Goal: Task Accomplishment & Management: Complete application form

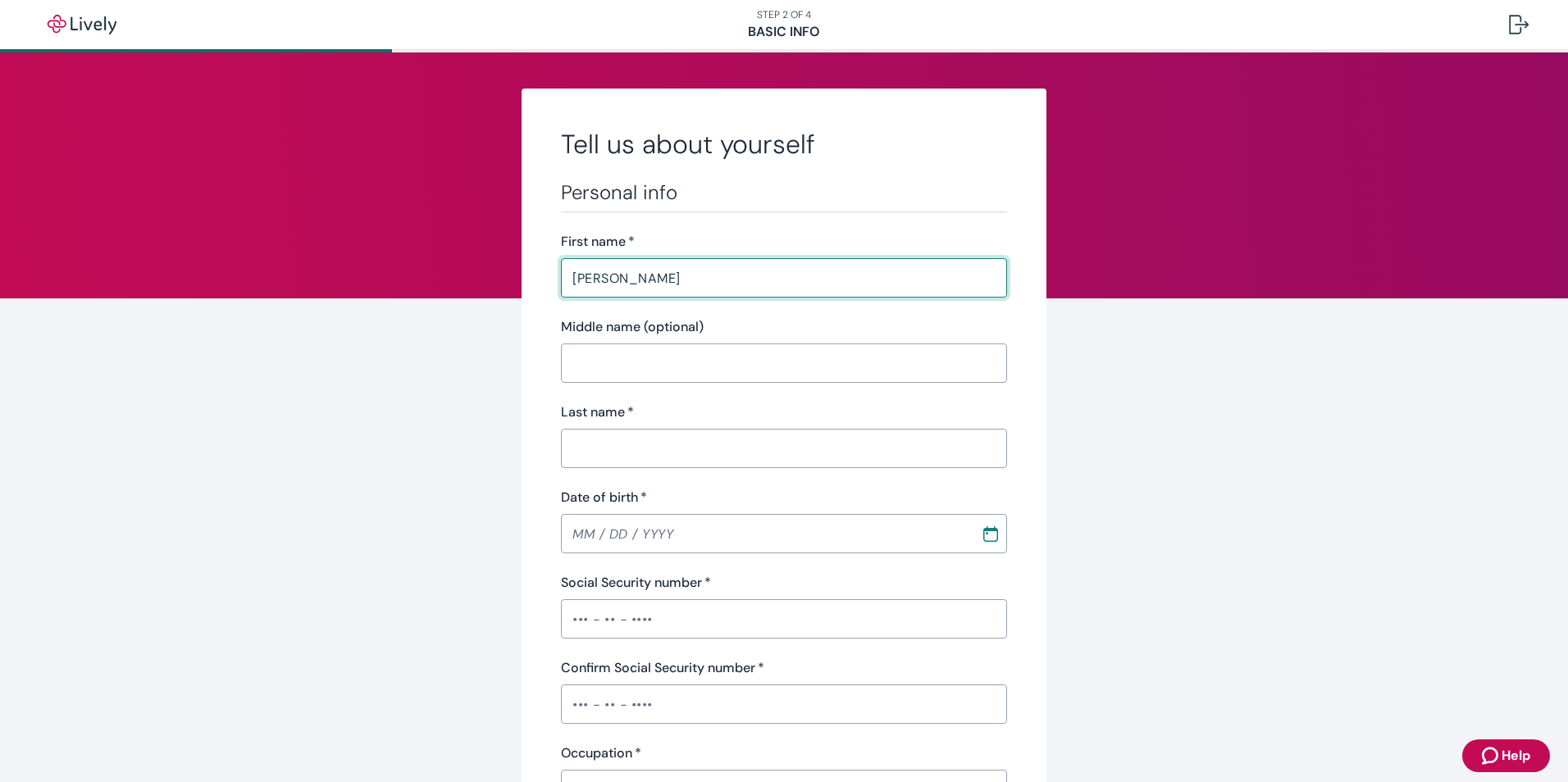
type input "[PERSON_NAME]"
type input "[DATE]"
type input "•••-•"
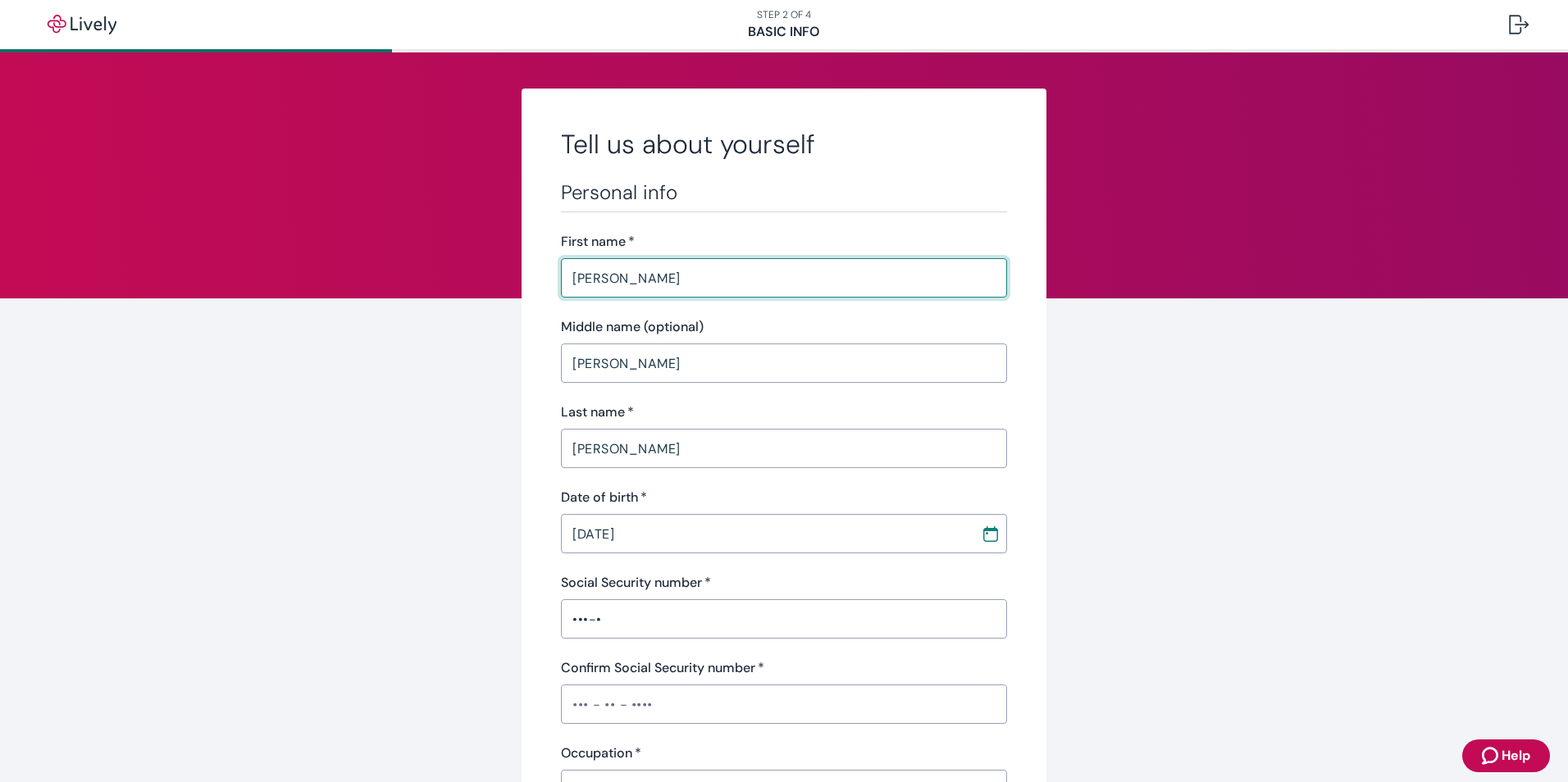
type input "•••-•"
type input "Director of Business Development"
type input "2230962"
type input "[PHONE_NUMBER]"
type input "[STREET_ADDRESS]"
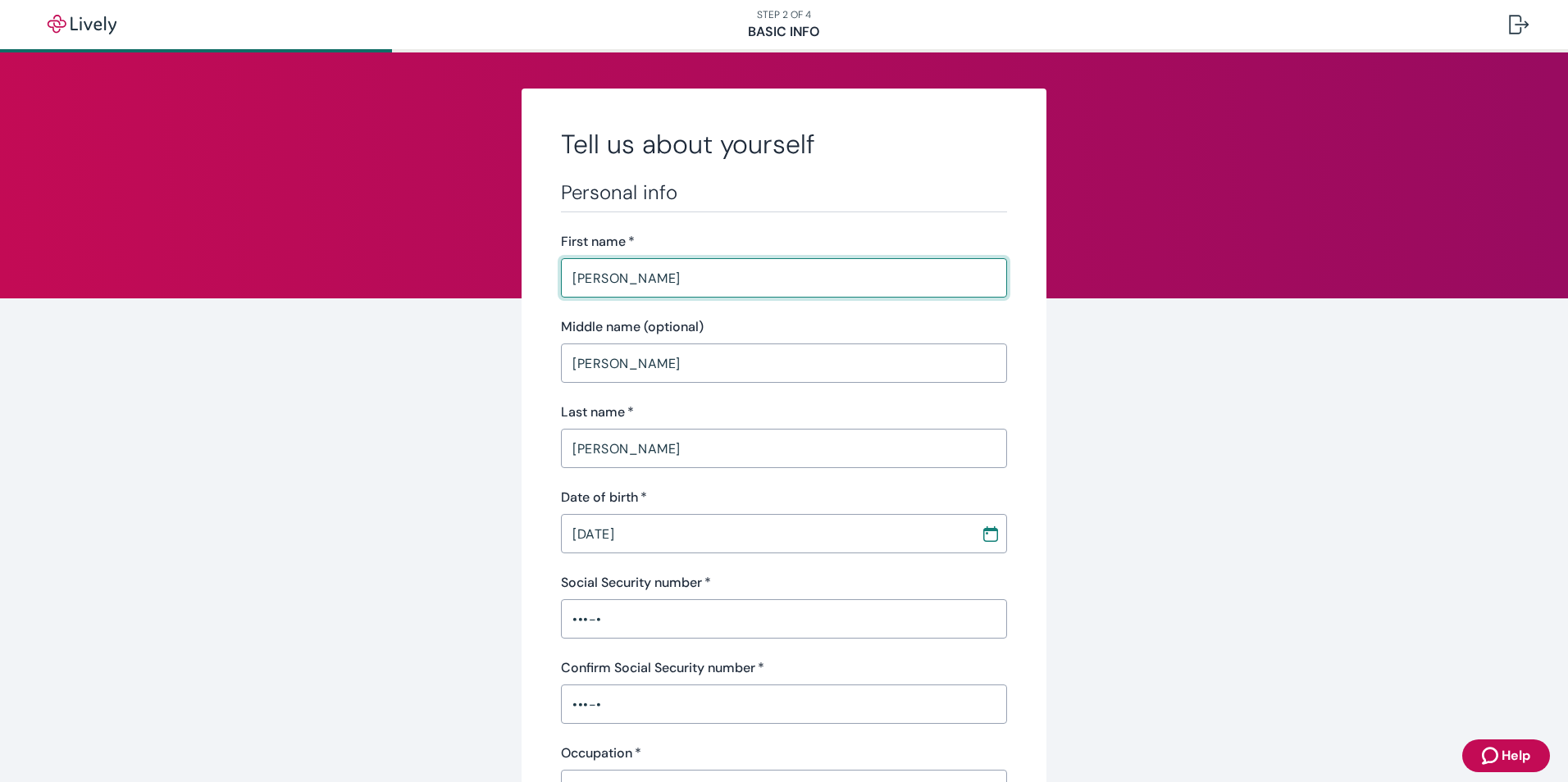
type input "[GEOGRAPHIC_DATA]"
type input "CO"
type input "80220"
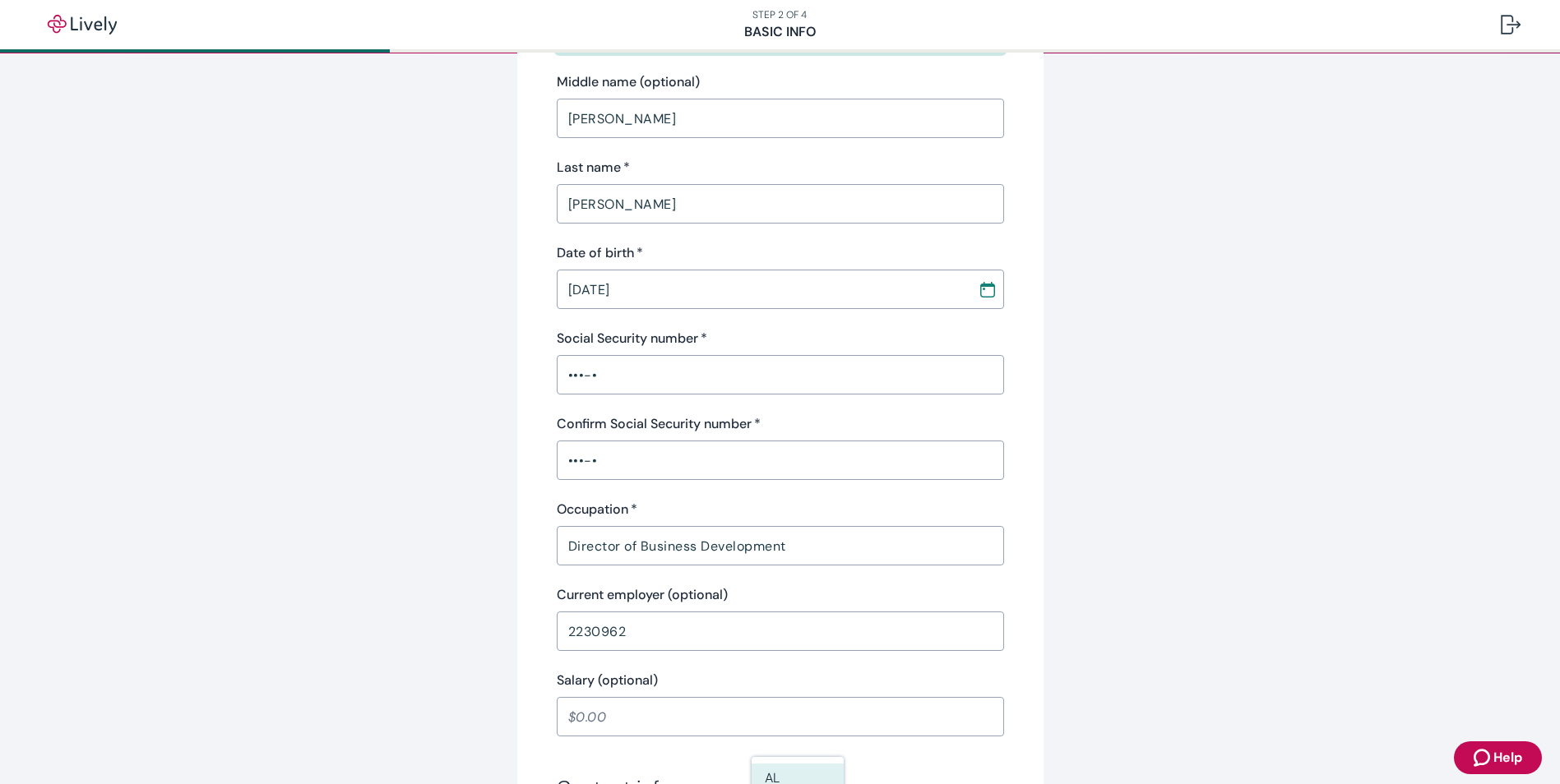
scroll to position [247, 0]
click at [643, 368] on input "•••-•" at bounding box center [780, 373] width 447 height 33
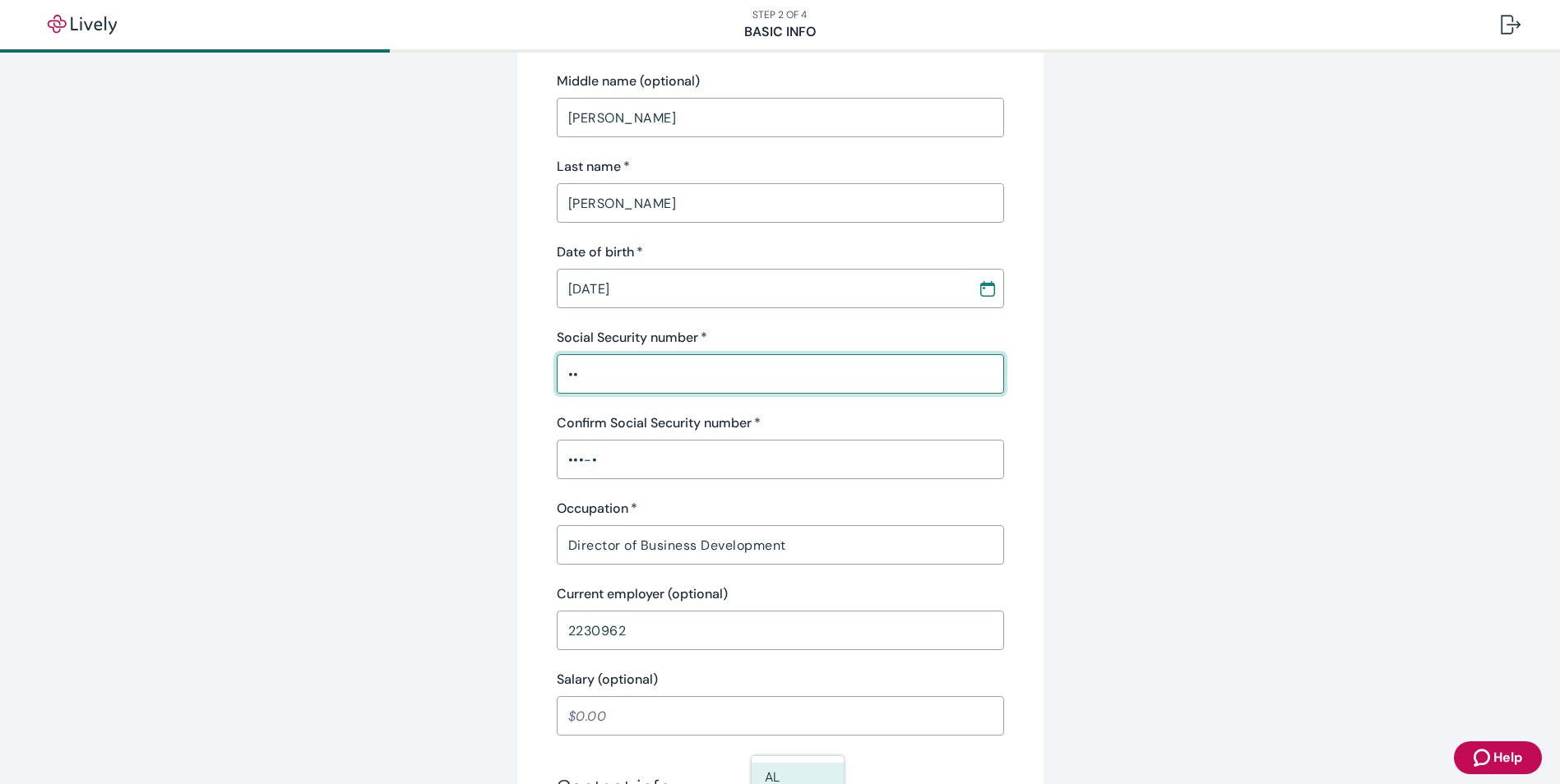
type input "•"
type input "•••-••-5297"
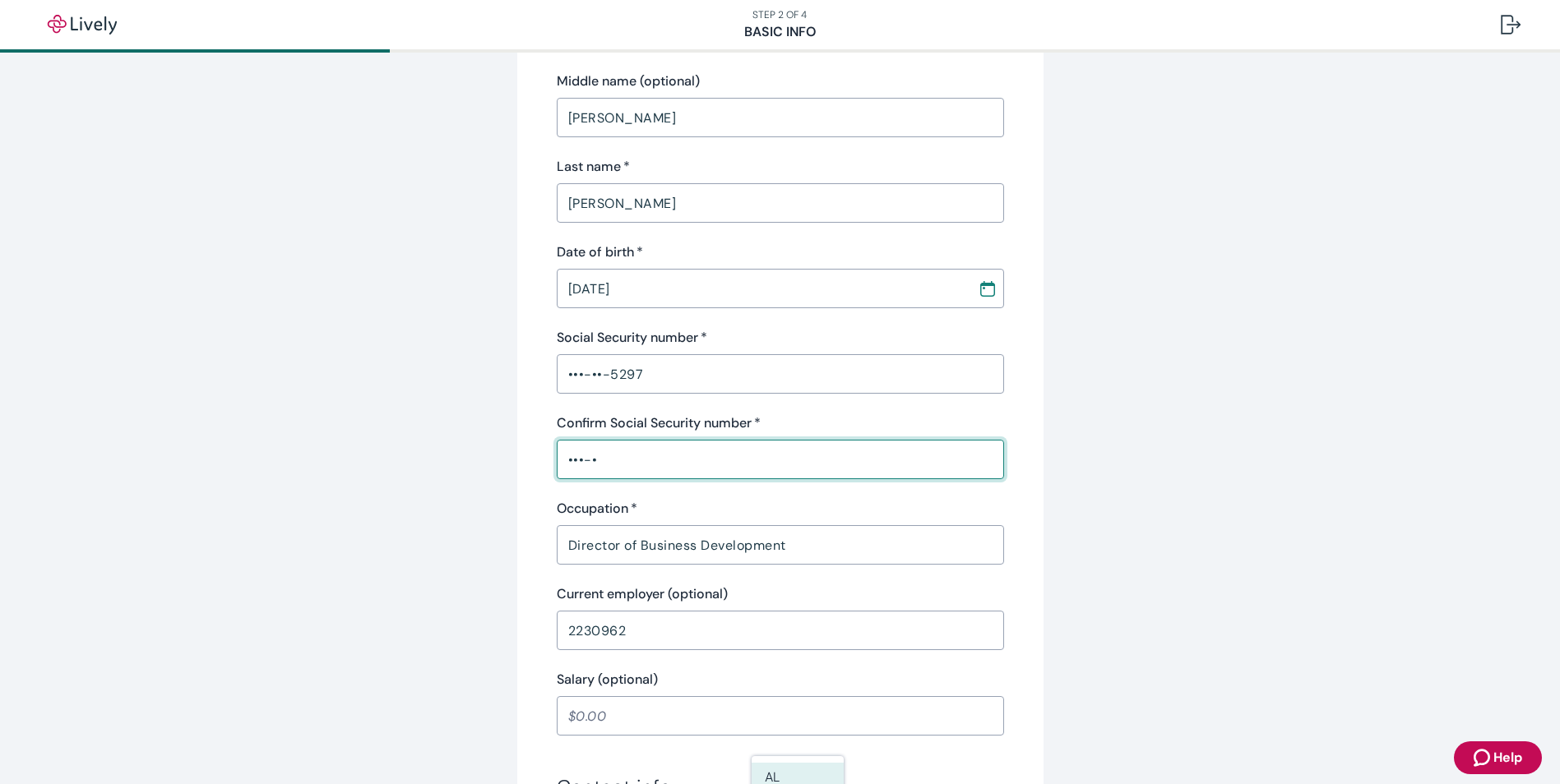
click at [606, 465] on input "•••-•" at bounding box center [780, 459] width 447 height 33
type input "•"
type input "•••-••-5297"
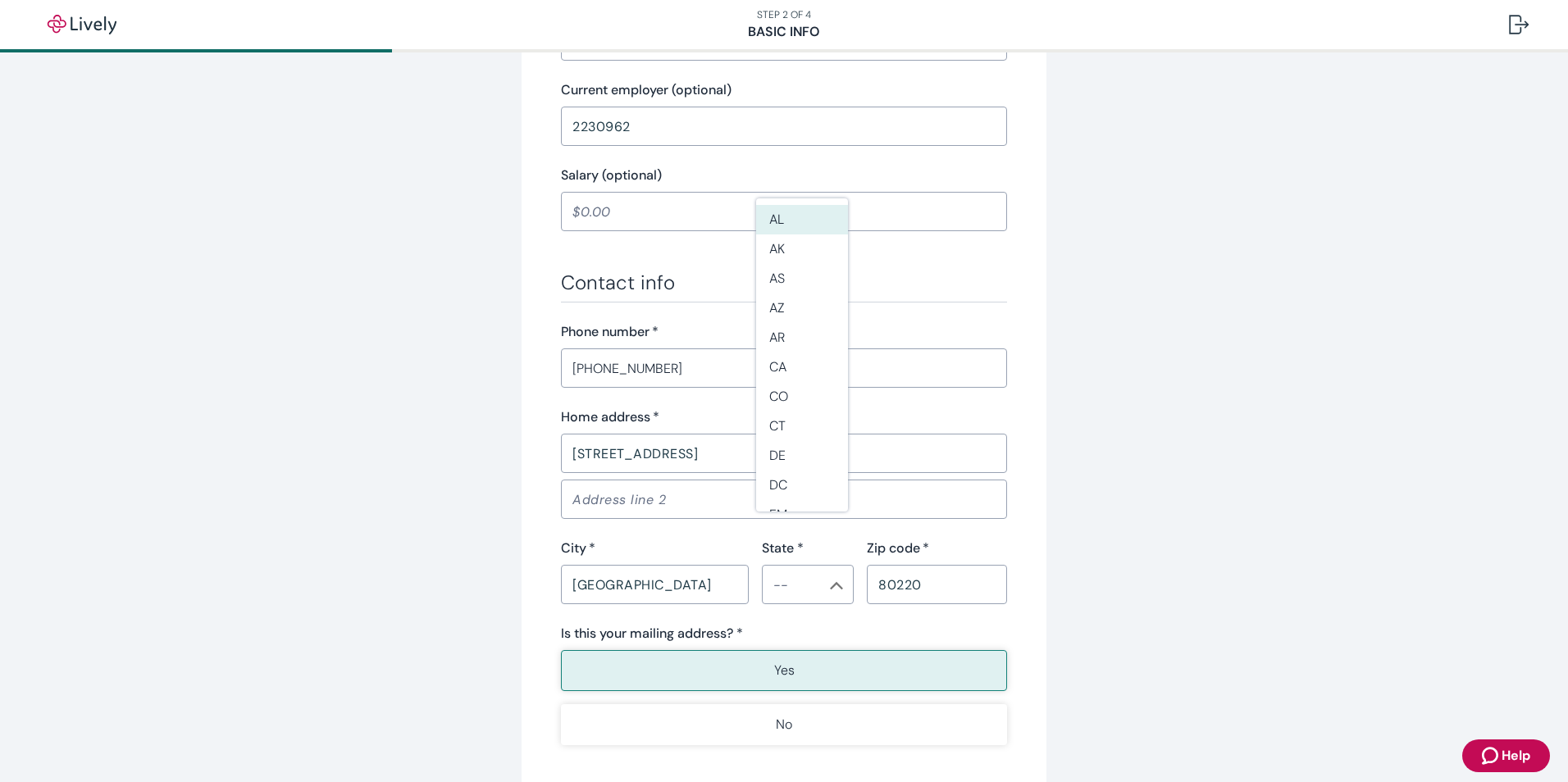
scroll to position [820, 0]
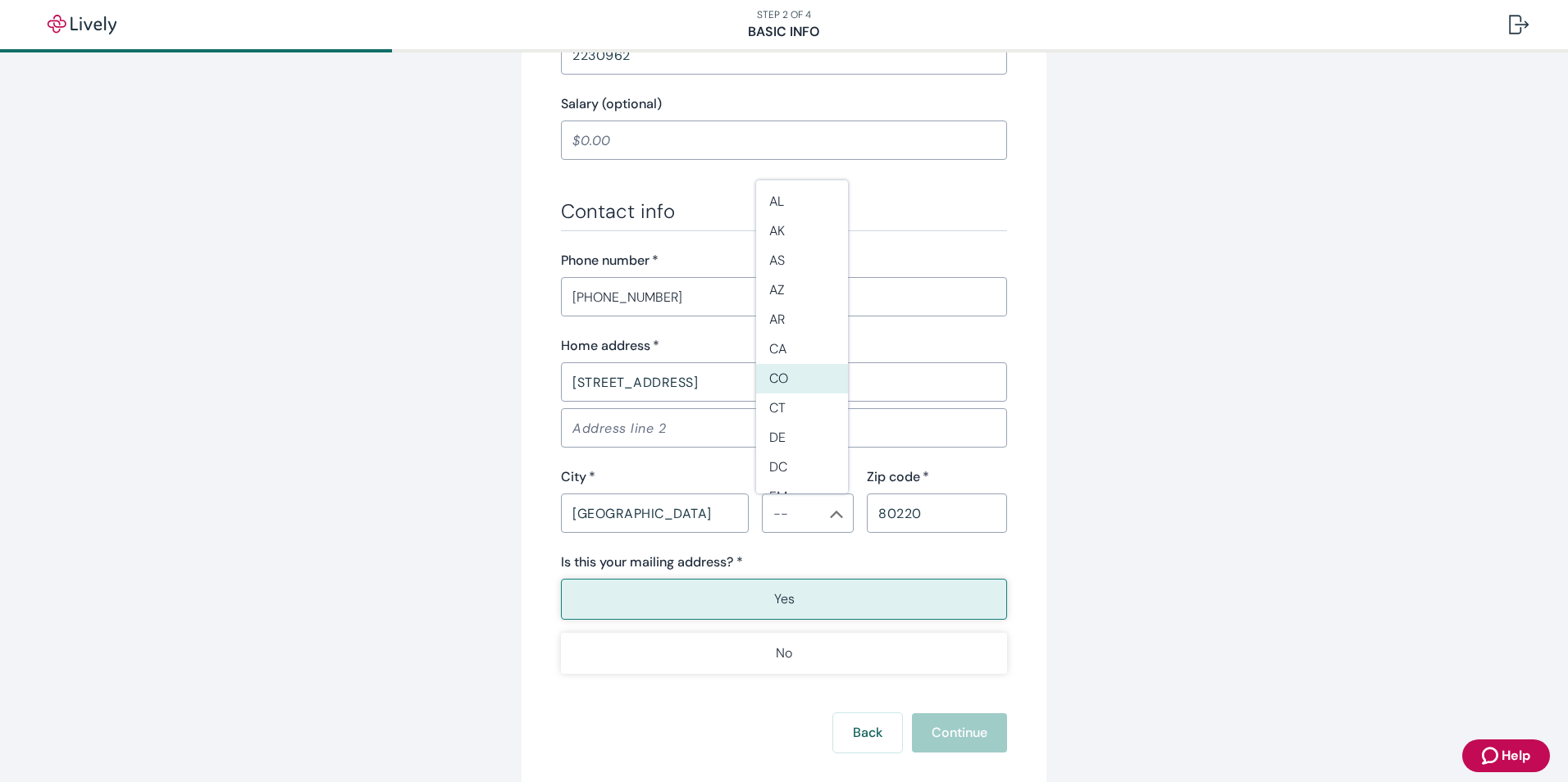
click at [787, 383] on li "CO" at bounding box center [802, 378] width 92 height 29
type input "CO"
type input "•••-••-5297"
click at [786, 598] on p "Yes" at bounding box center [784, 599] width 21 height 20
